Goal: Task Accomplishment & Management: Manage account settings

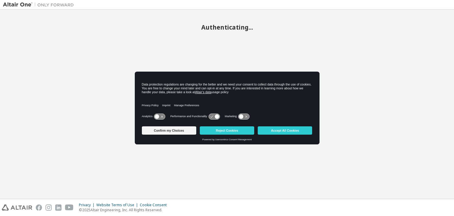
click at [278, 132] on button "Accept All Cookies" at bounding box center [285, 130] width 54 height 8
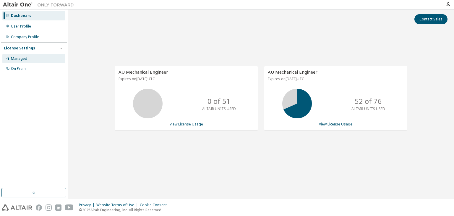
click at [22, 60] on div "Managed" at bounding box center [19, 58] width 16 height 5
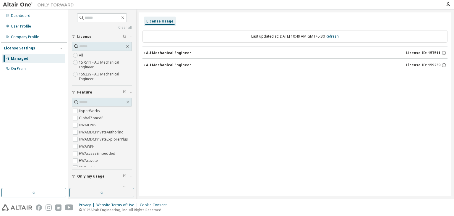
click at [146, 52] on icon "button" at bounding box center [145, 53] width 4 height 4
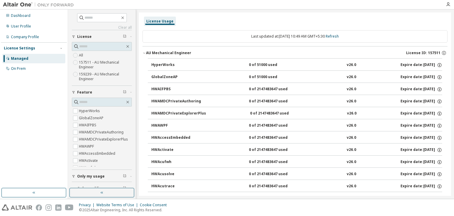
click at [146, 52] on icon "button" at bounding box center [145, 53] width 4 height 4
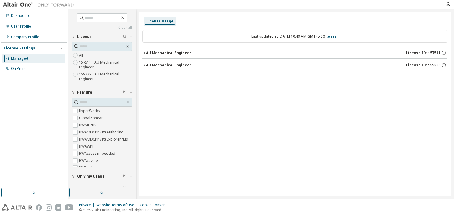
click at [146, 65] on icon "button" at bounding box center [145, 65] width 4 height 4
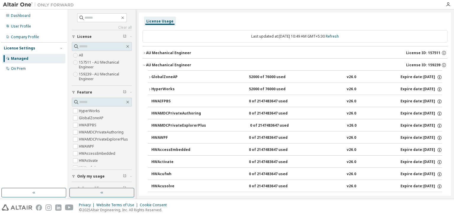
click at [144, 52] on icon "button" at bounding box center [144, 53] width 1 height 2
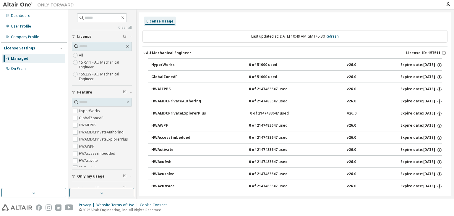
click at [145, 52] on icon "button" at bounding box center [145, 53] width 4 height 4
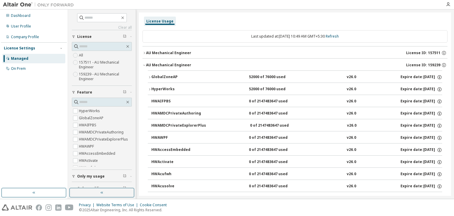
click at [144, 51] on icon "button" at bounding box center [145, 53] width 4 height 4
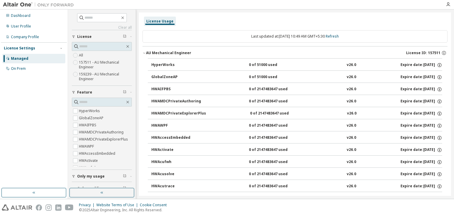
click at [144, 52] on icon "button" at bounding box center [145, 53] width 4 height 4
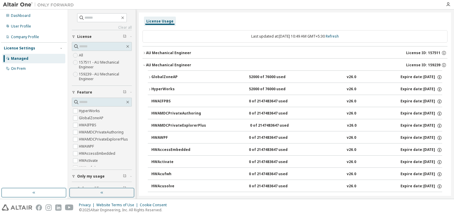
click at [149, 77] on icon "button" at bounding box center [150, 77] width 4 height 4
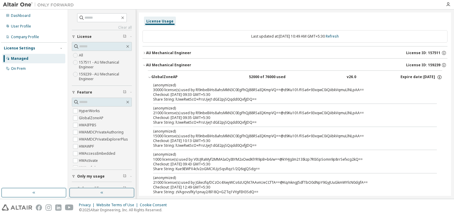
click at [149, 78] on icon "button" at bounding box center [150, 77] width 4 height 4
